Goal: Information Seeking & Learning: Learn about a topic

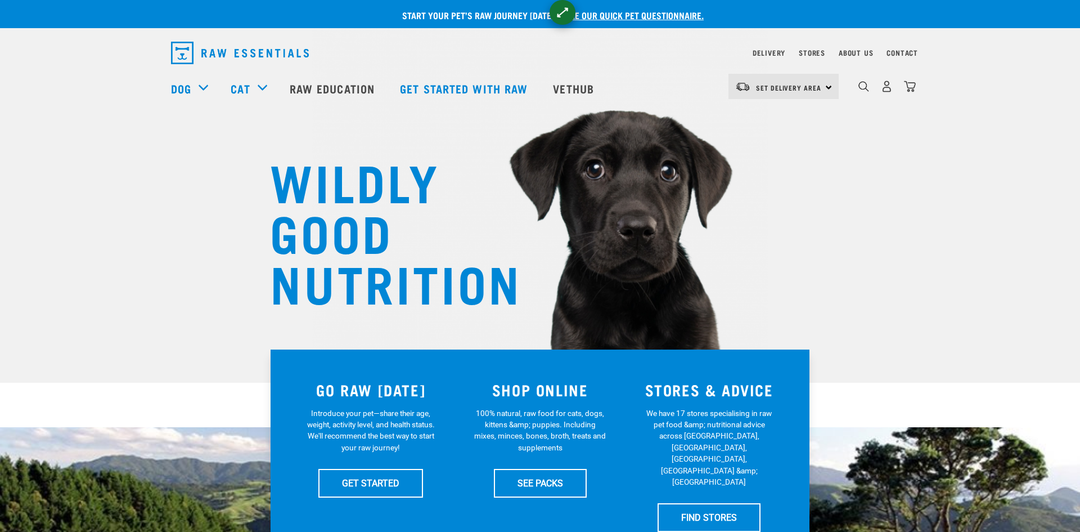
click at [699, 303] on img at bounding box center [540, 159] width 456 height 421
click at [373, 479] on link "GET STARTED" at bounding box center [370, 483] width 105 height 28
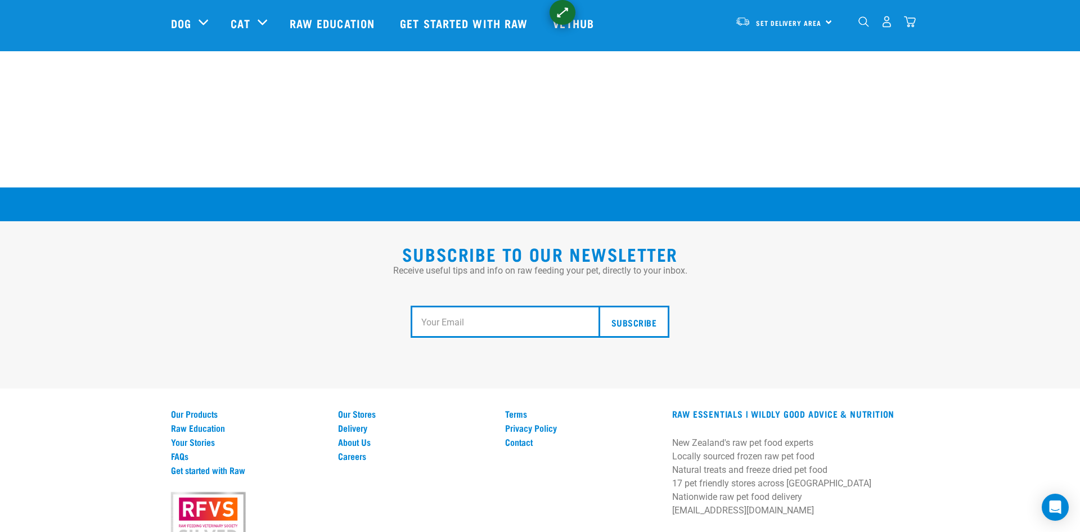
scroll to position [2062, 0]
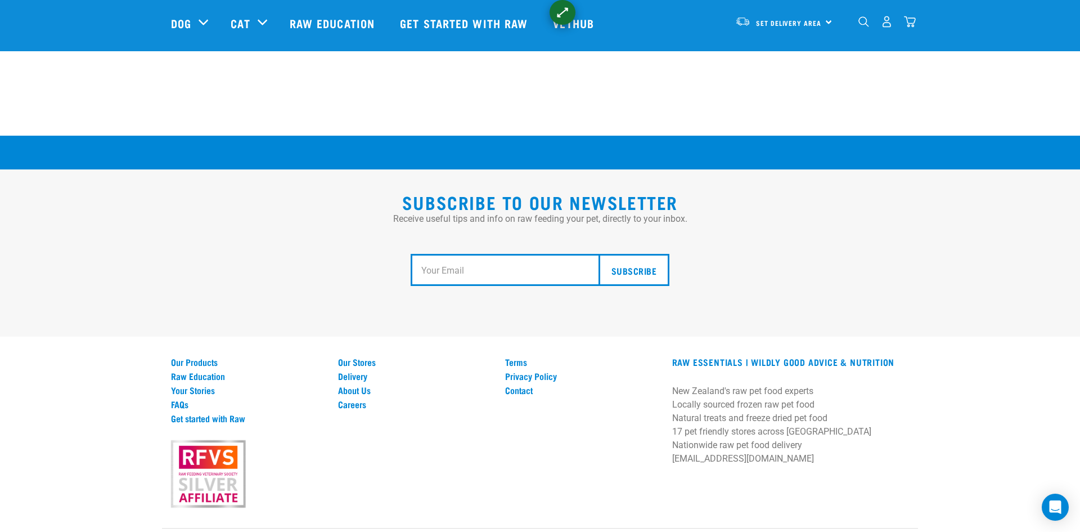
click at [1009, 195] on div "Subscribe to our Newsletter Receive useful tips and info on raw feeding your pe…" at bounding box center [540, 253] width 1080 height 168
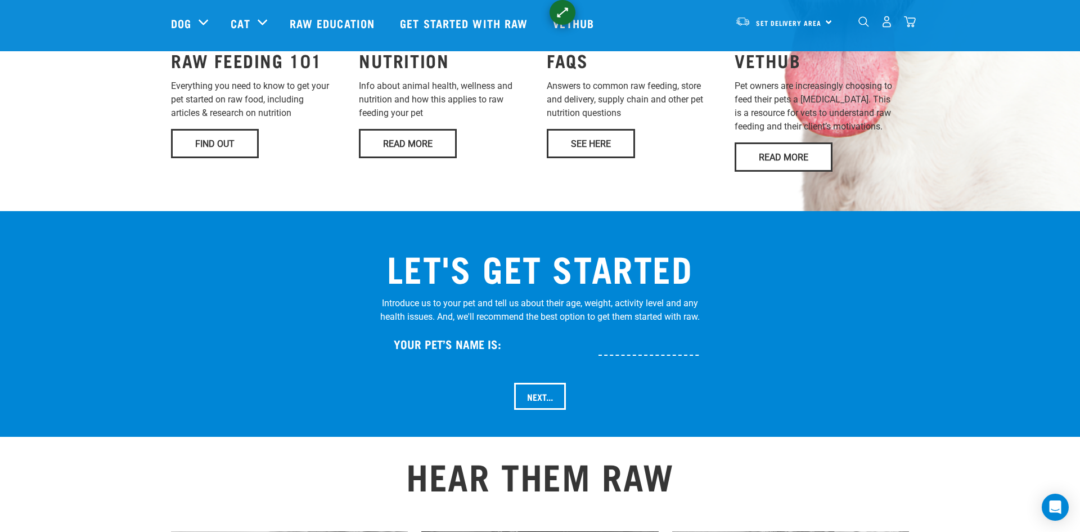
scroll to position [790, 0]
